Goal: Complete application form: Complete application form

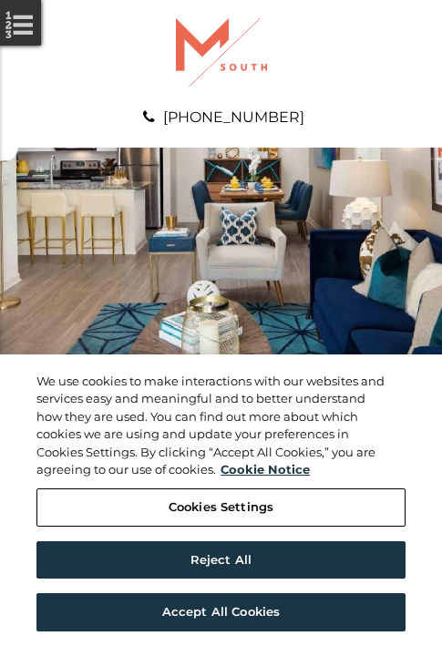
scroll to position [932, 0]
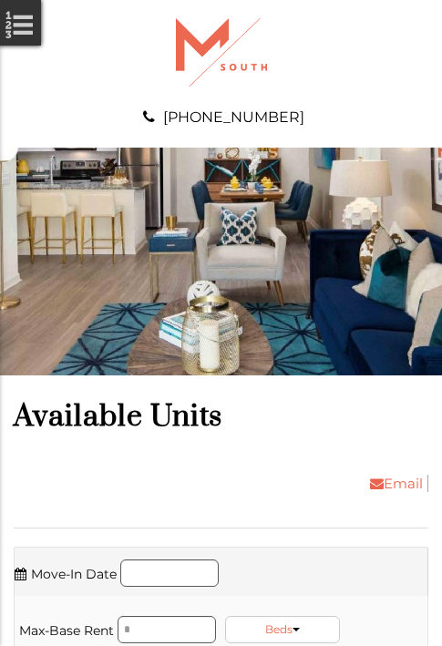
scroll to position [1670, 0]
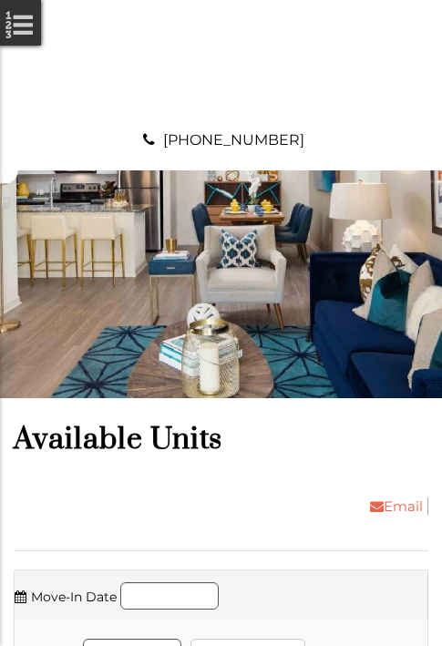
scroll to position [2408, 0]
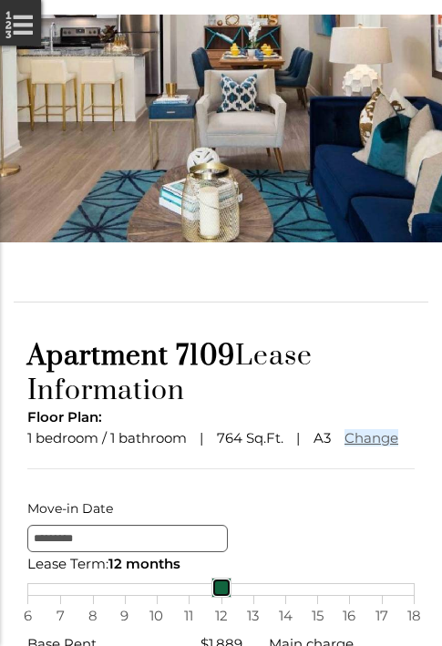
click at [220, 598] on link at bounding box center [221, 588] width 20 height 20
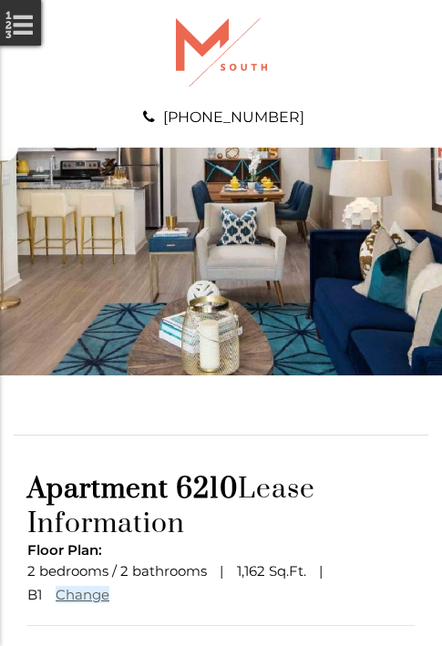
scroll to position [159, 0]
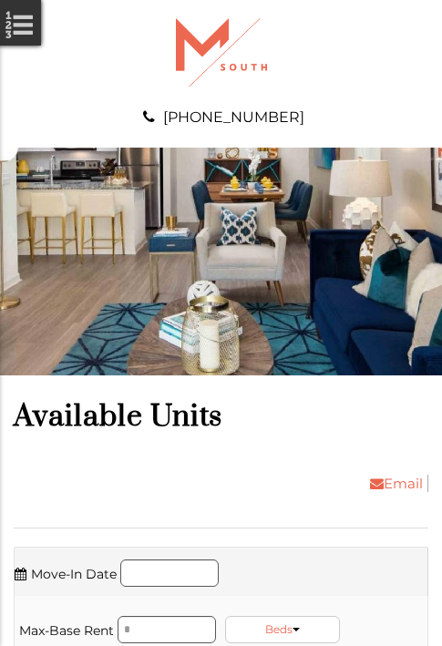
scroll to position [4699, 0]
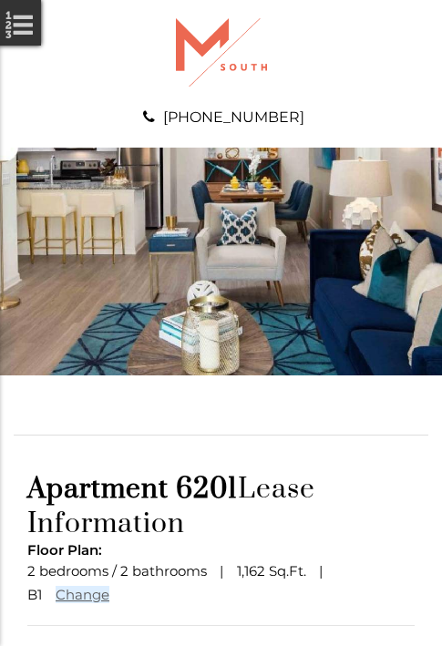
scroll to position [159, 0]
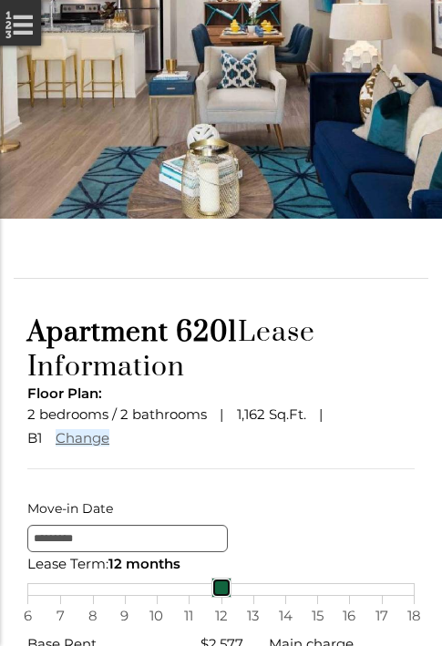
click at [220, 598] on link at bounding box center [221, 588] width 20 height 20
